Goal: Information Seeking & Learning: Understand process/instructions

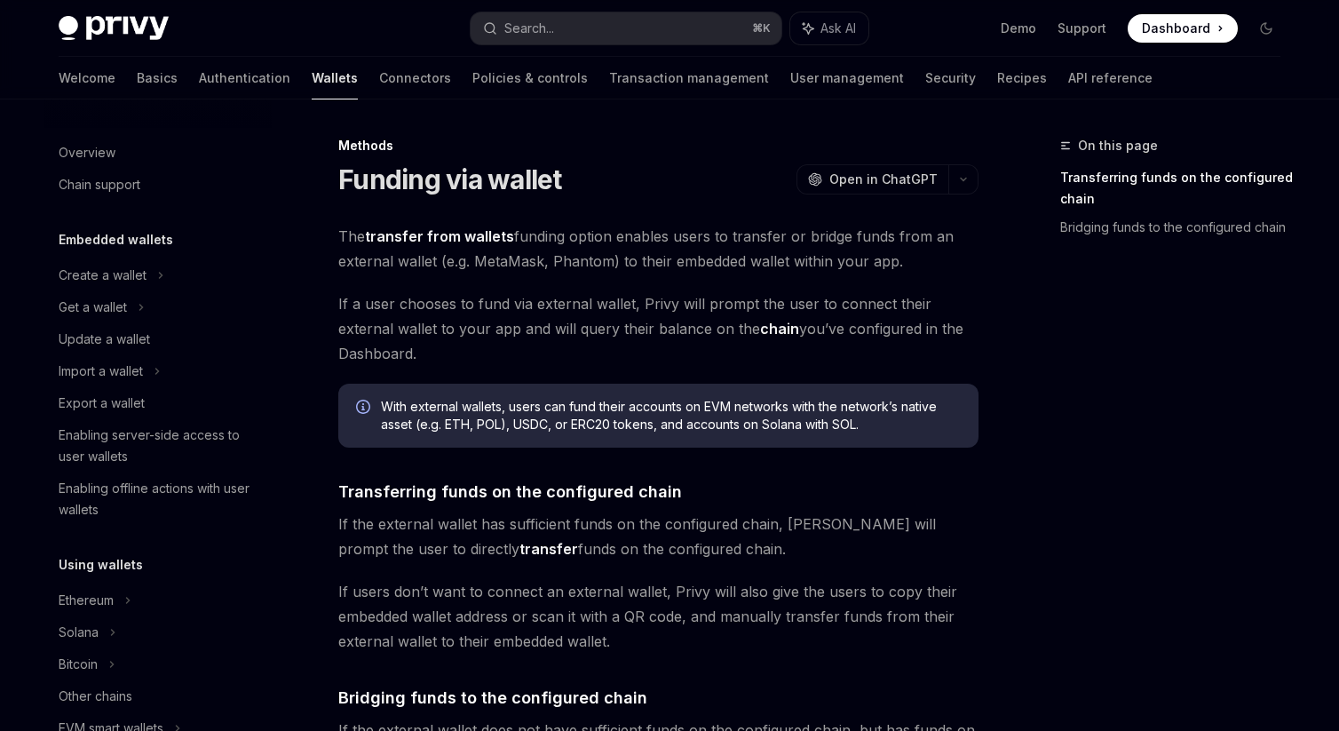
scroll to position [584, 0]
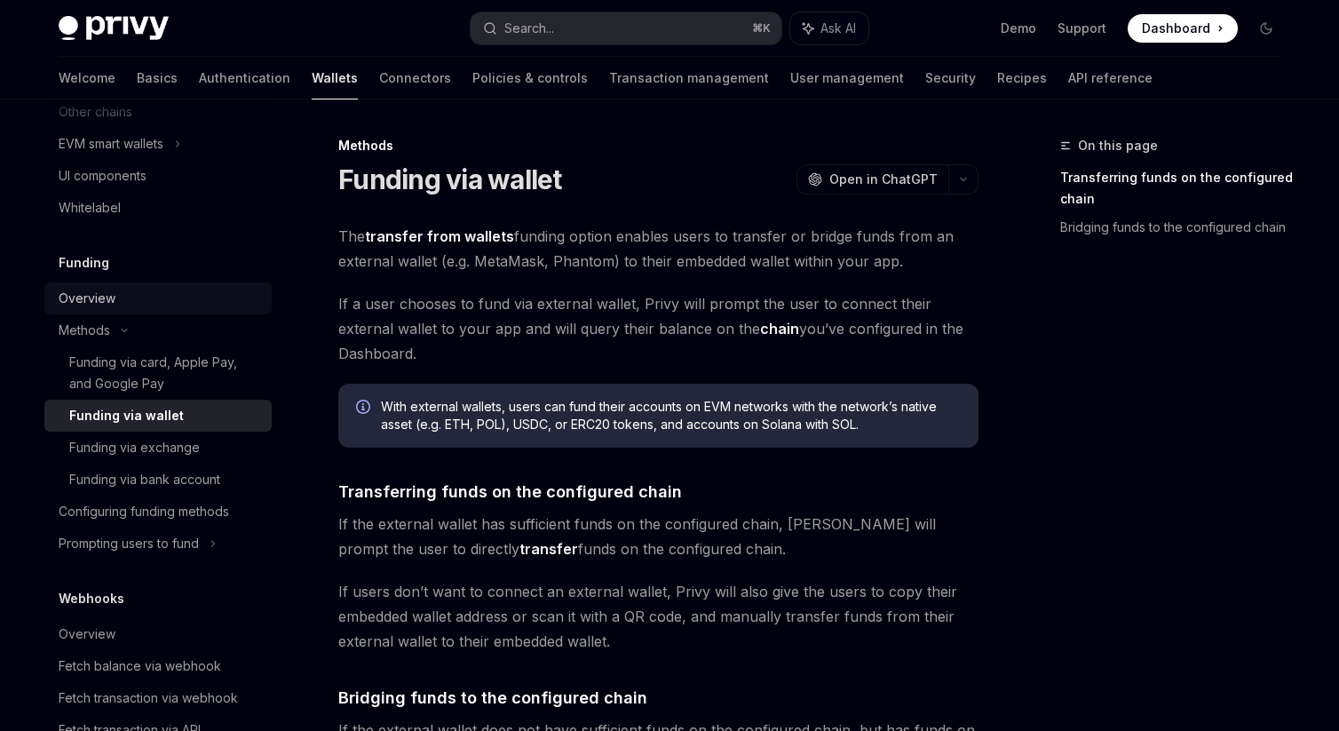
click at [90, 300] on div "Overview" at bounding box center [87, 298] width 57 height 21
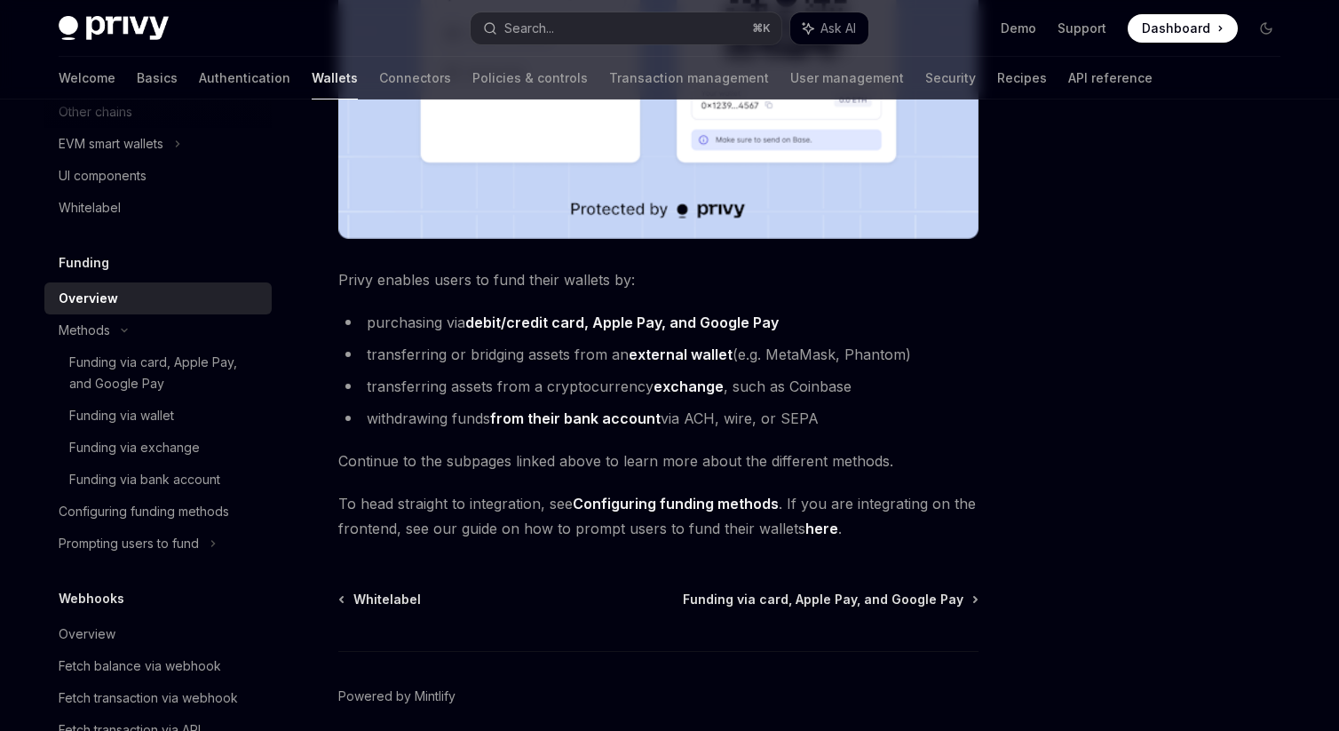
scroll to position [588, 0]
click at [89, 473] on div "Funding via bank account" at bounding box center [144, 479] width 151 height 21
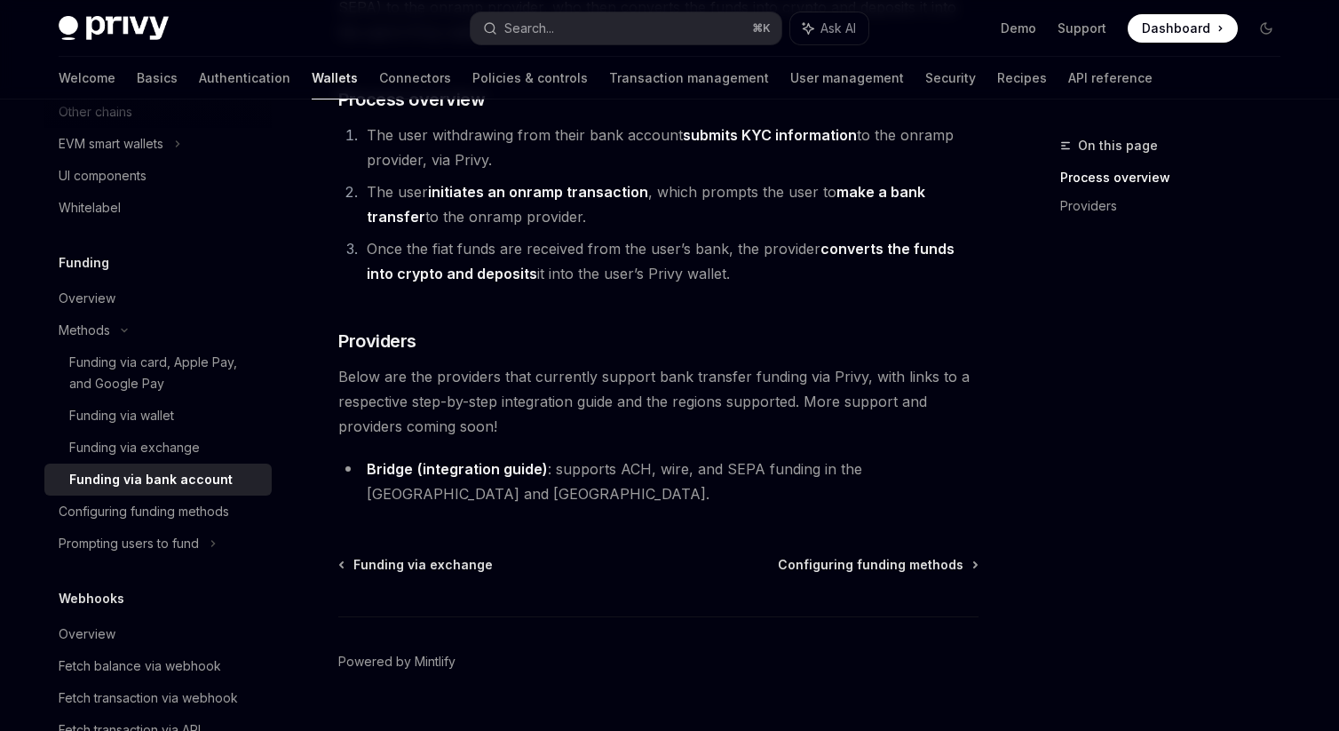
scroll to position [359, 0]
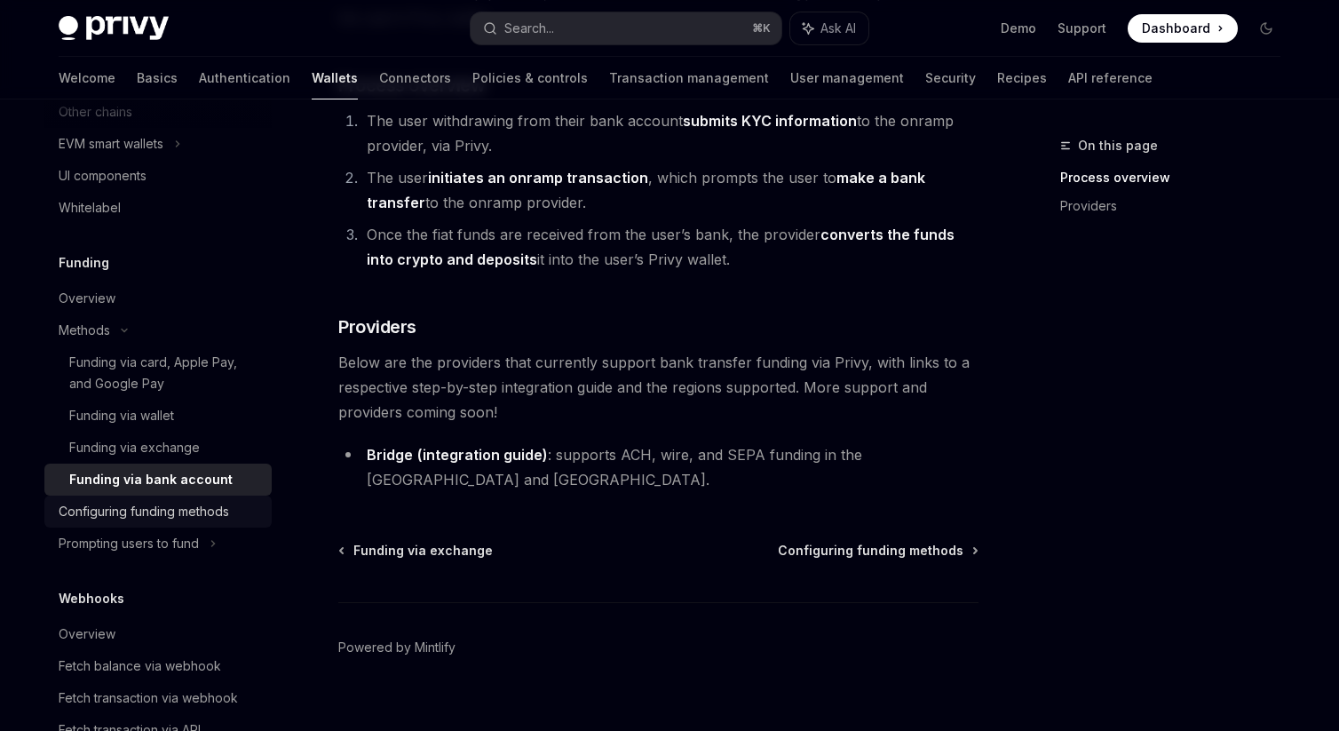
click at [150, 512] on div "Configuring funding methods" at bounding box center [144, 511] width 170 height 21
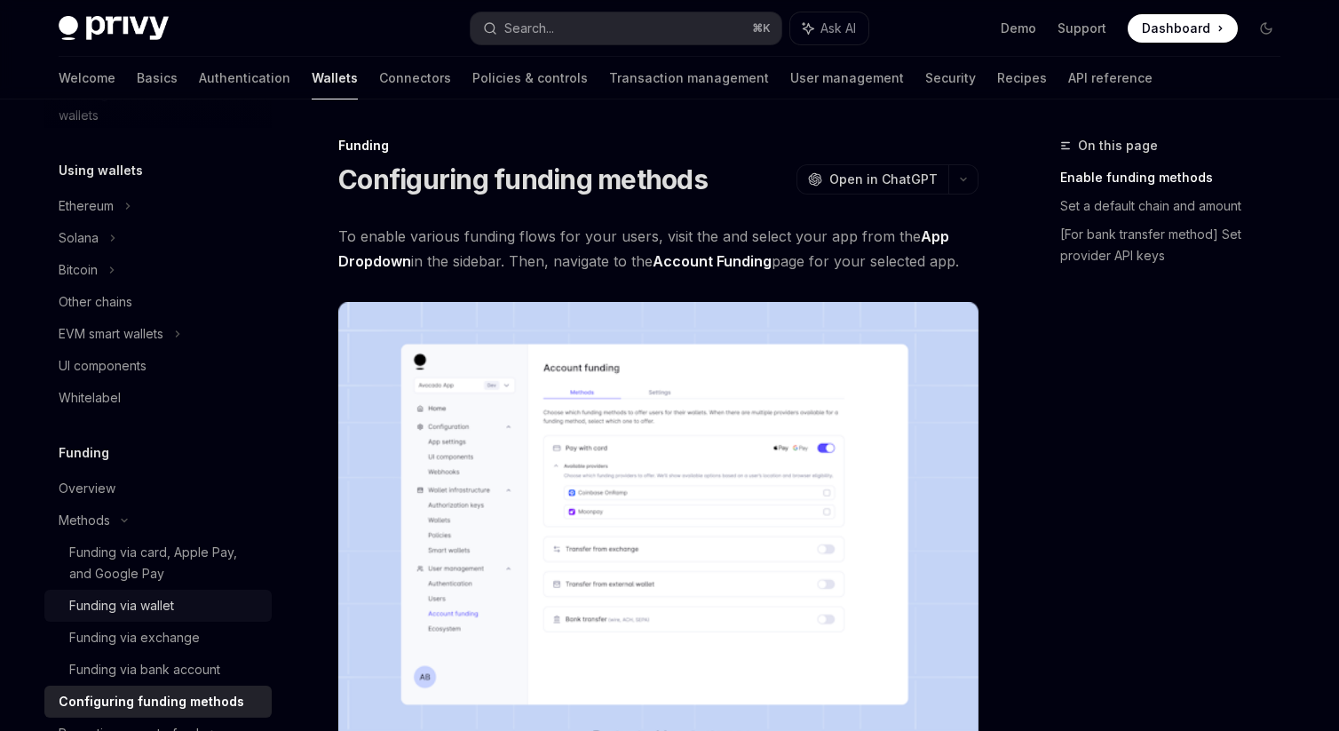
scroll to position [379, 0]
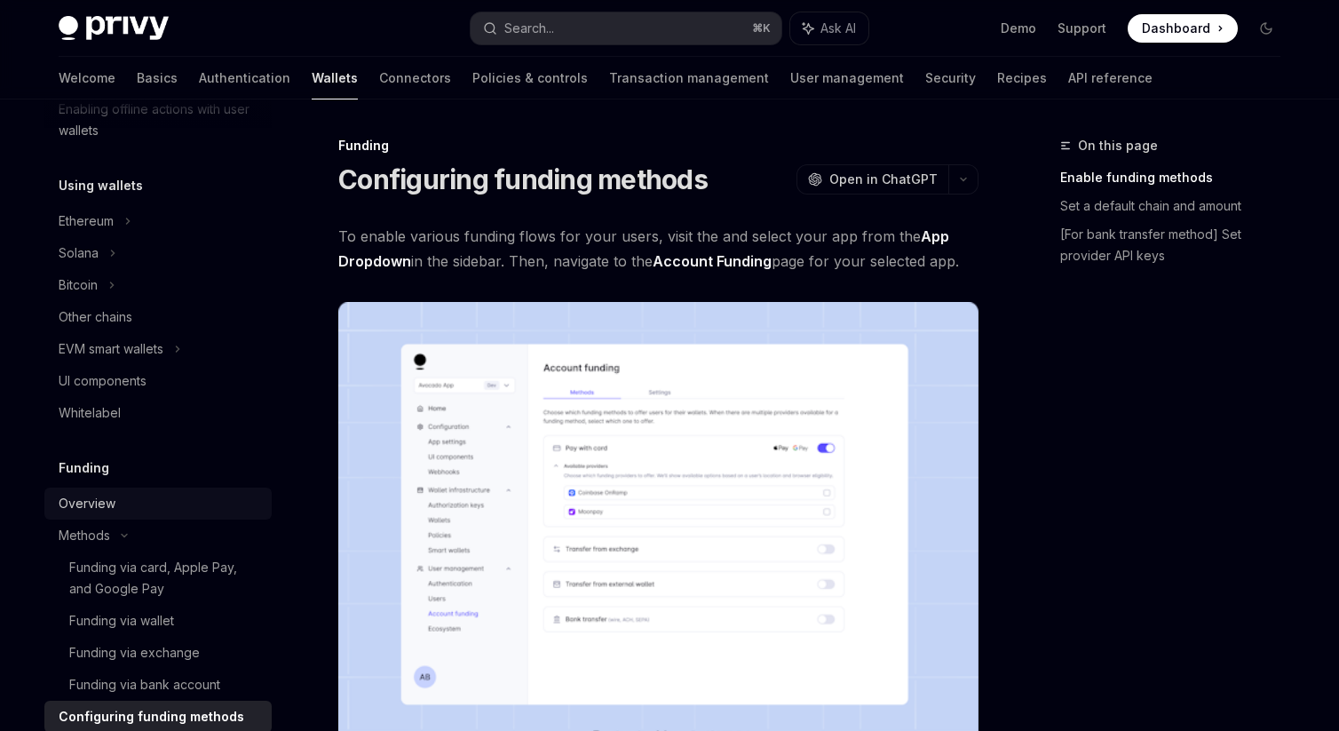
click at [92, 498] on div "Overview" at bounding box center [87, 503] width 57 height 21
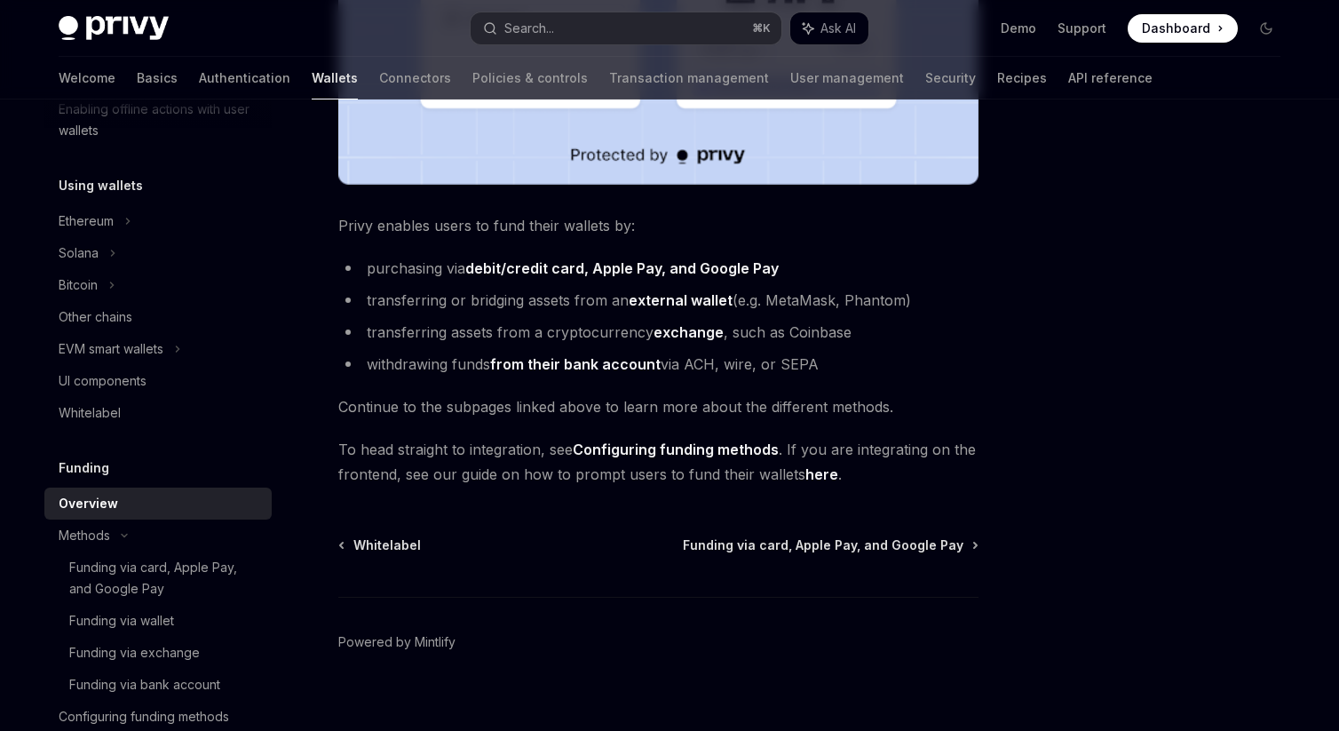
scroll to position [661, 0]
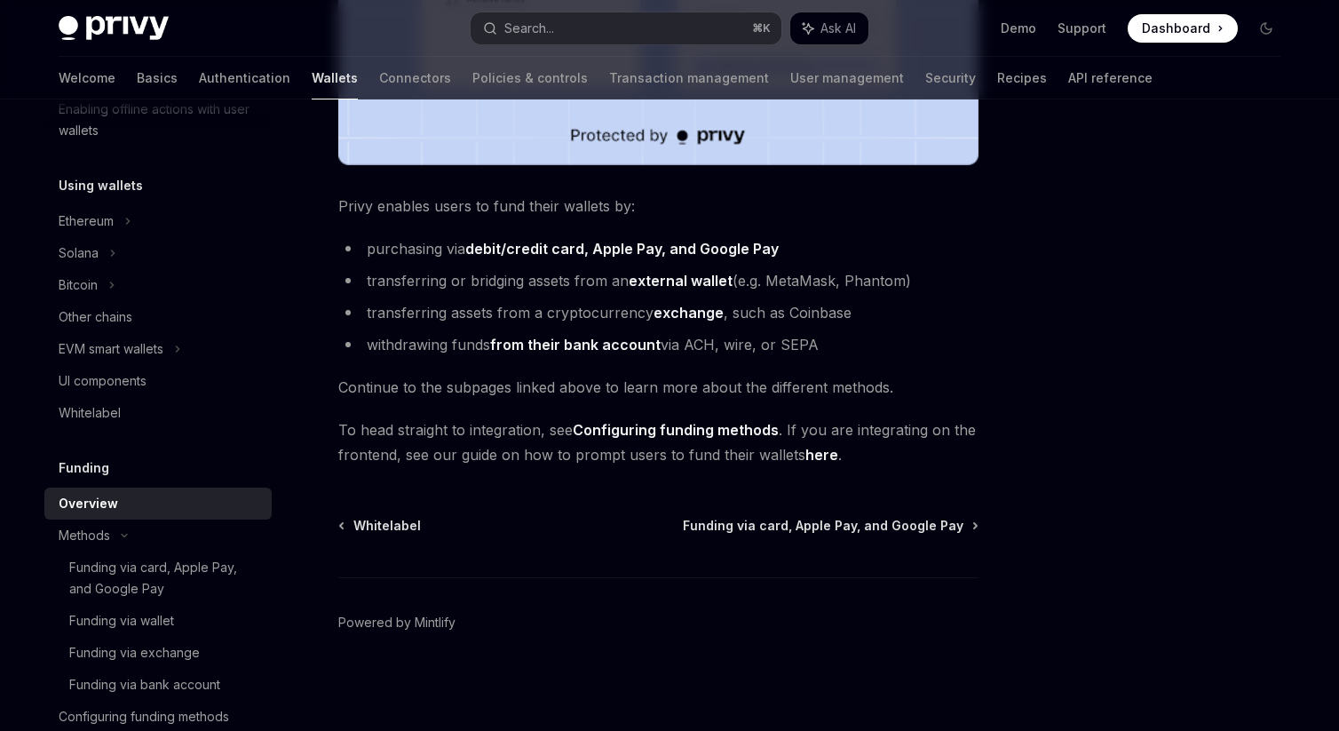
click at [639, 434] on link "Configuring funding methods" at bounding box center [676, 430] width 206 height 19
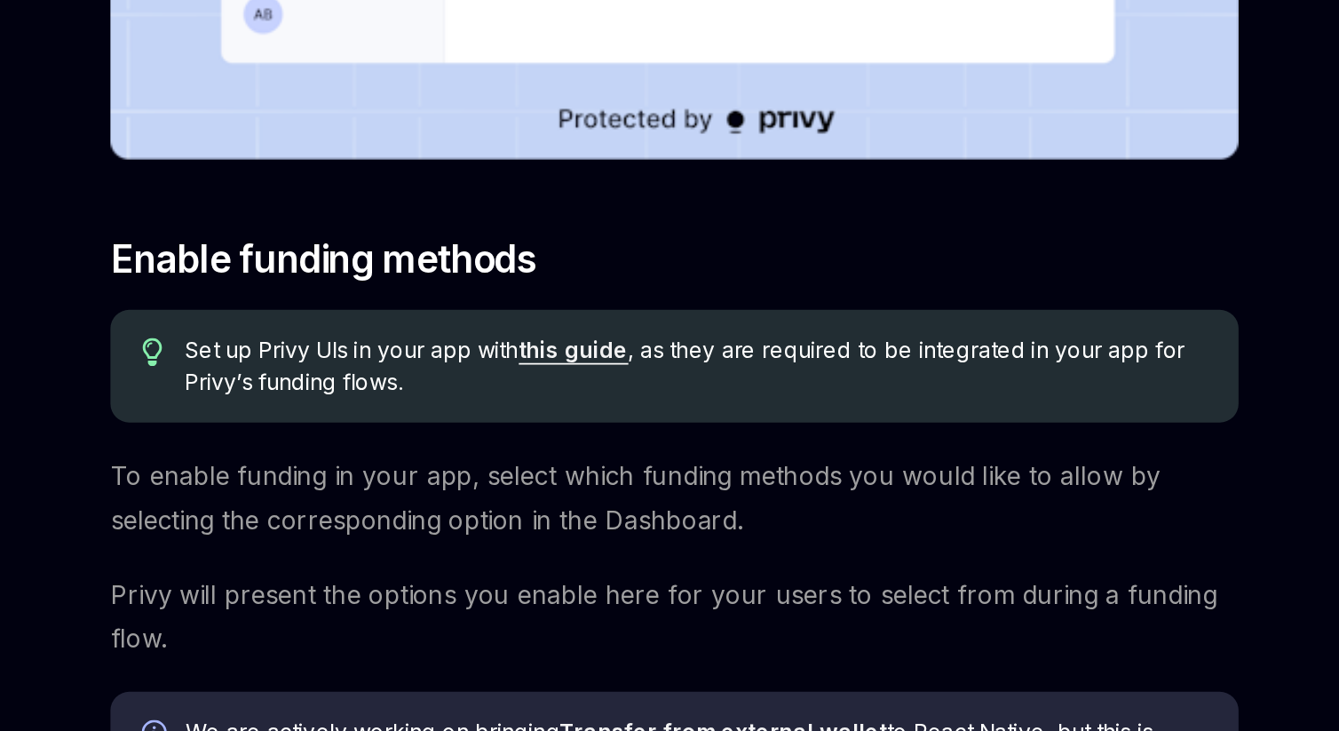
scroll to position [359, 0]
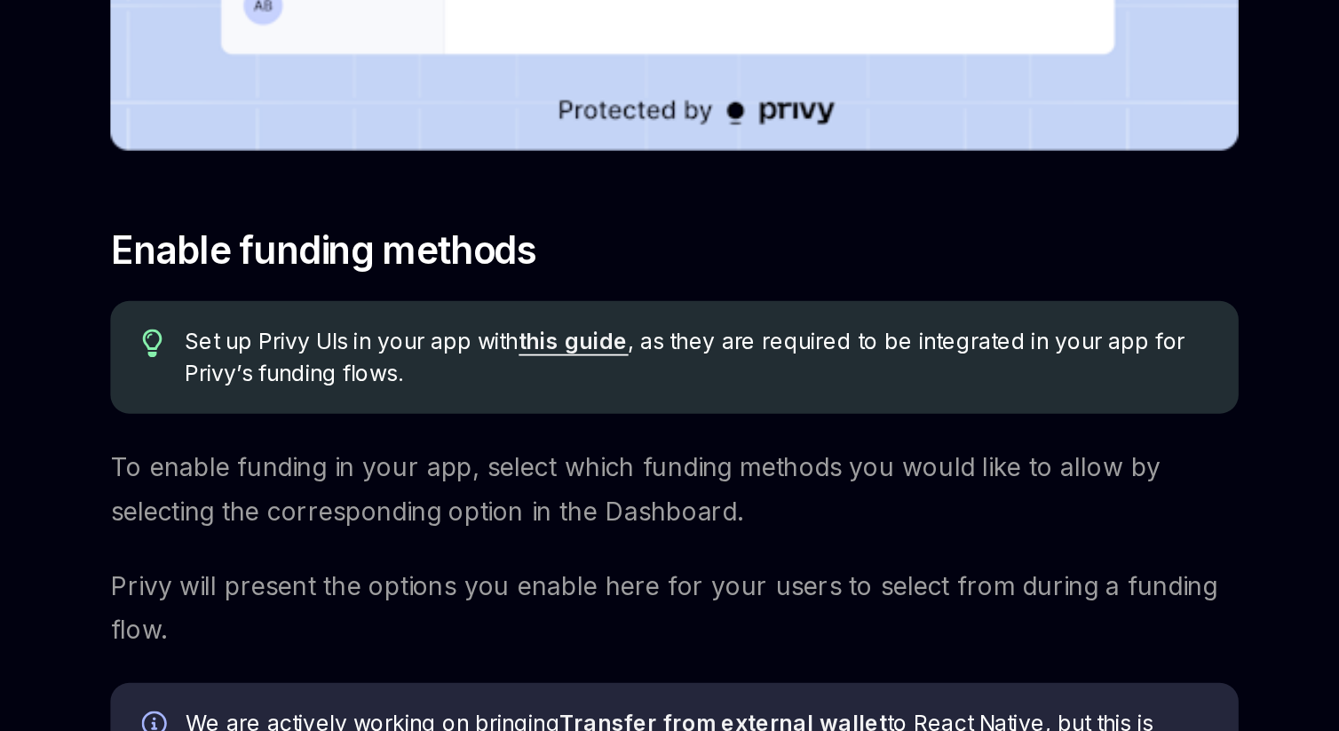
click at [605, 512] on link "this guide" at bounding box center [601, 509] width 62 height 16
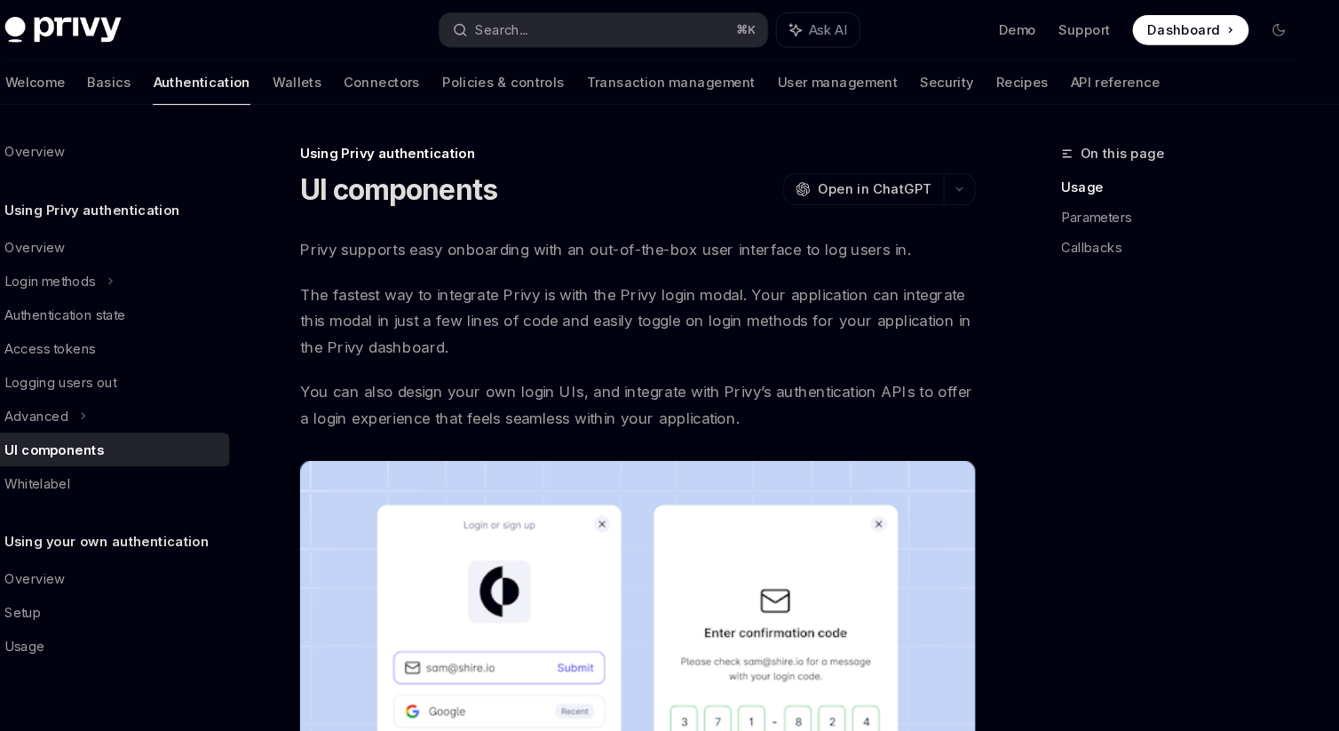
type textarea "*"
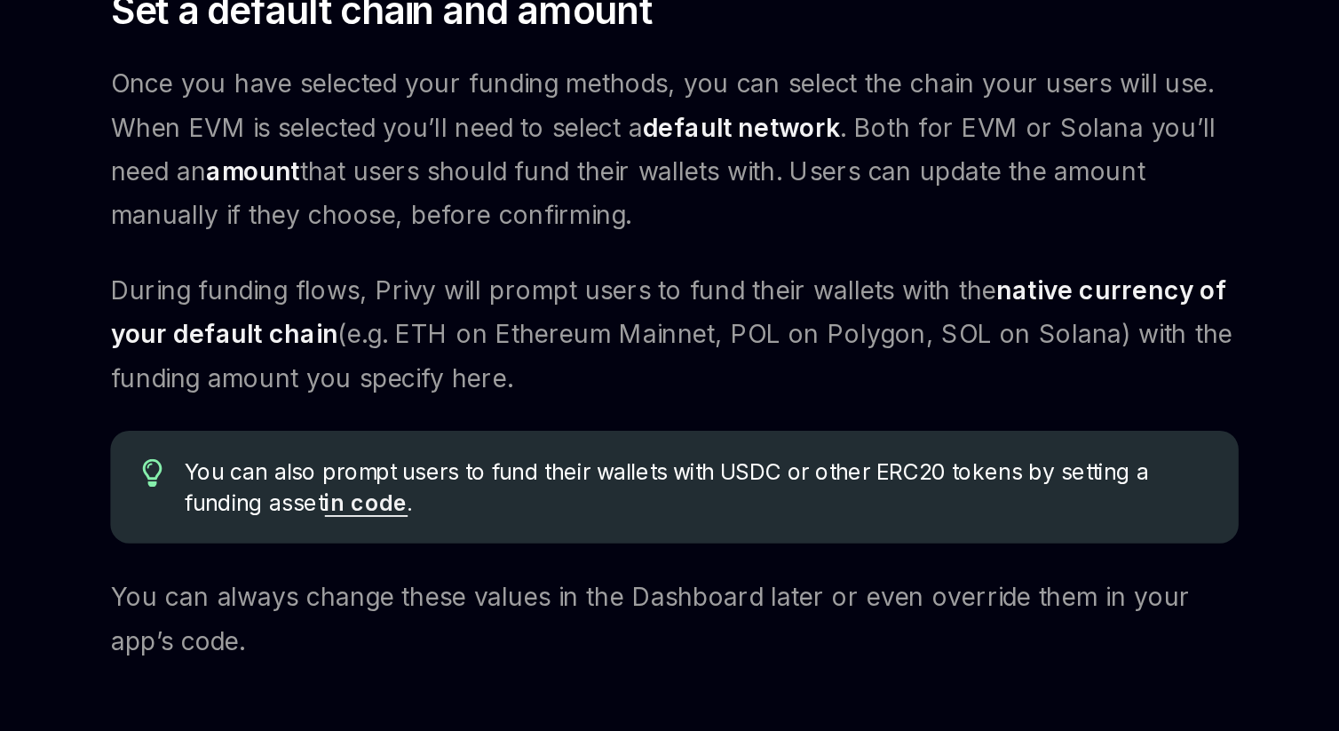
scroll to position [877, 0]
